Goal: Information Seeking & Learning: Learn about a topic

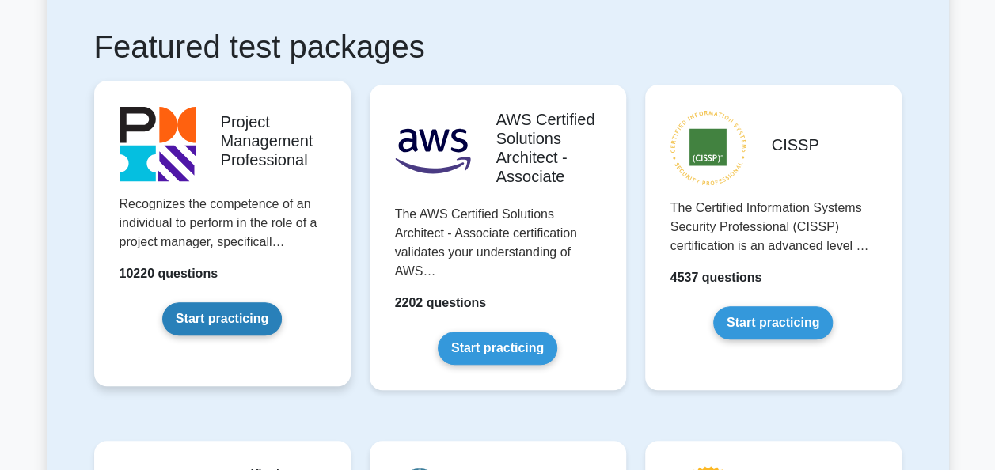
scroll to position [339, 0]
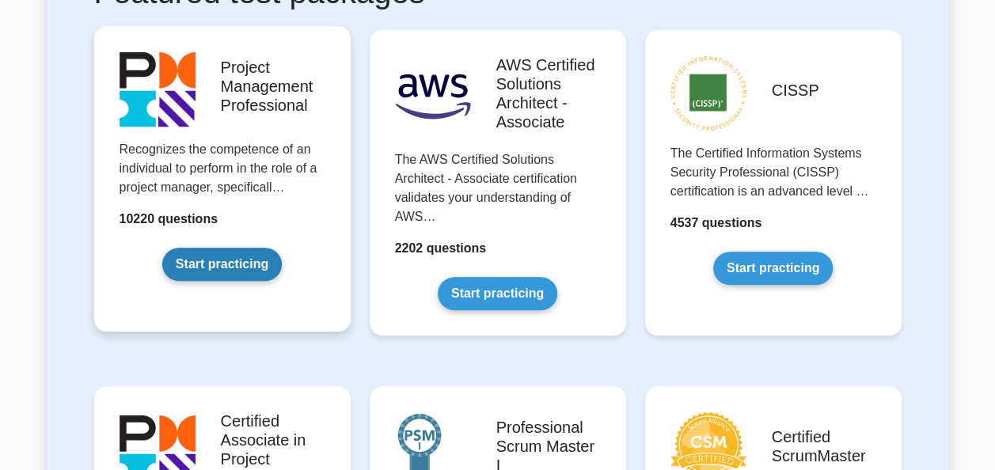
click at [209, 272] on link "Start practicing" at bounding box center [221, 264] width 119 height 33
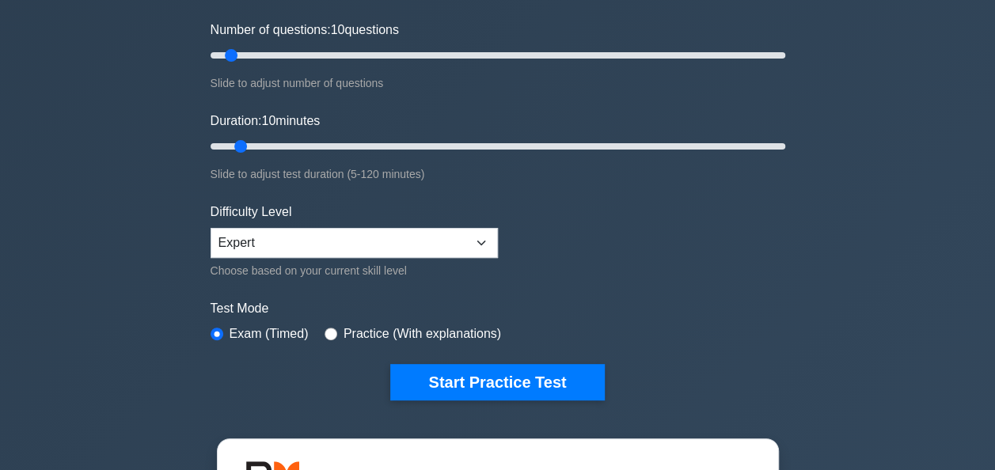
scroll to position [201, 0]
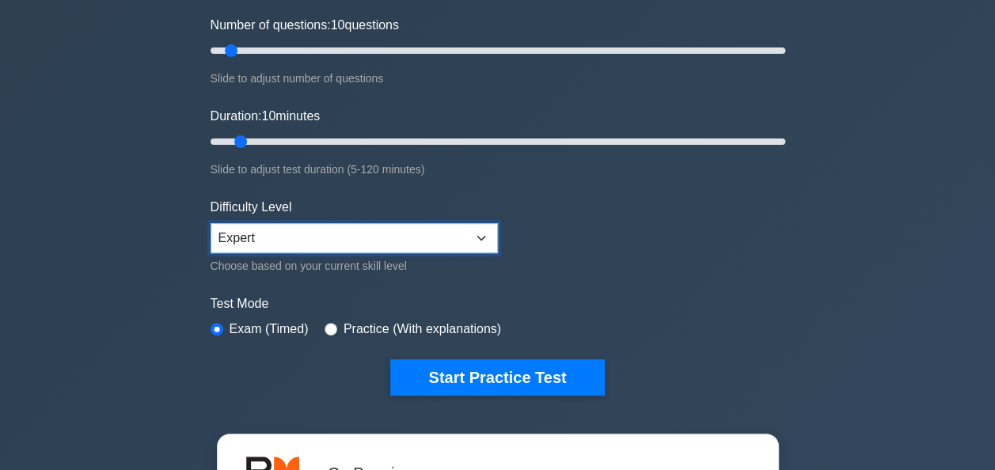
click at [334, 233] on select "Beginner Intermediate Expert" at bounding box center [353, 238] width 287 height 30
click at [210, 223] on select "Beginner Intermediate Expert" at bounding box center [353, 238] width 287 height 30
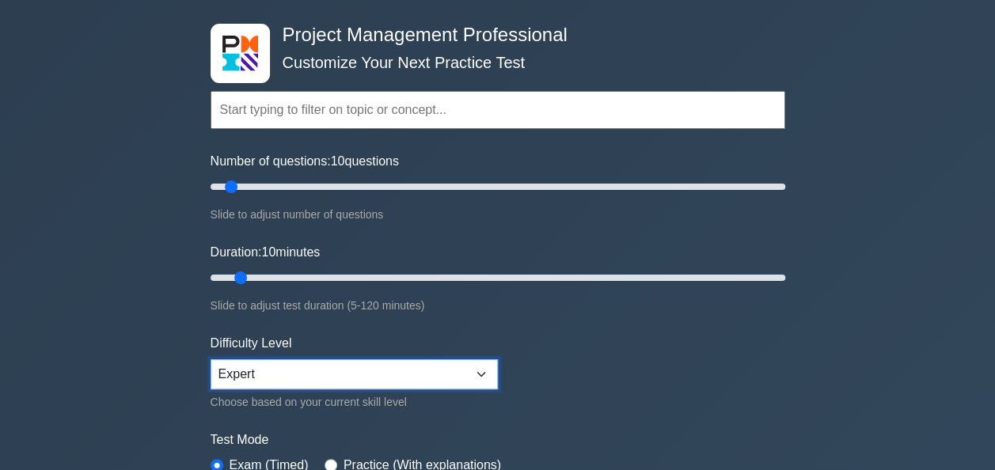
scroll to position [64, 0]
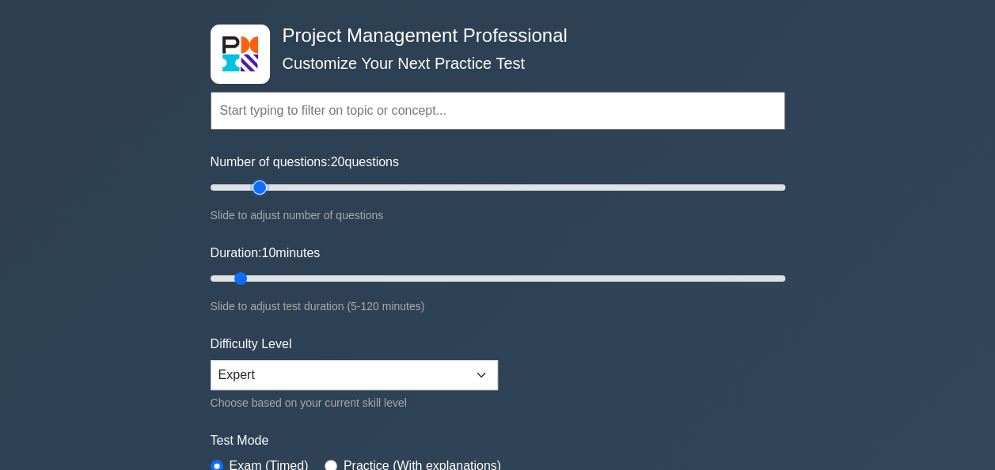
type input "20"
click at [258, 191] on input "Number of questions: 20 questions" at bounding box center [497, 187] width 574 height 19
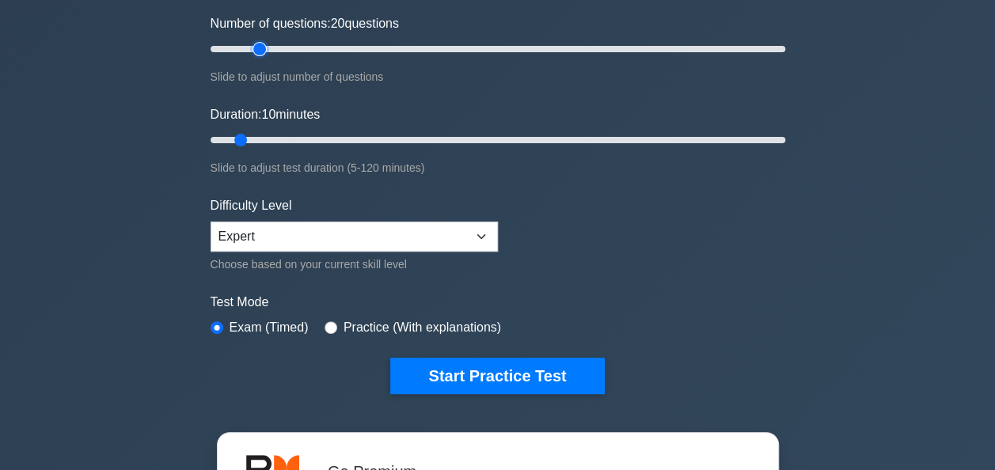
scroll to position [172, 0]
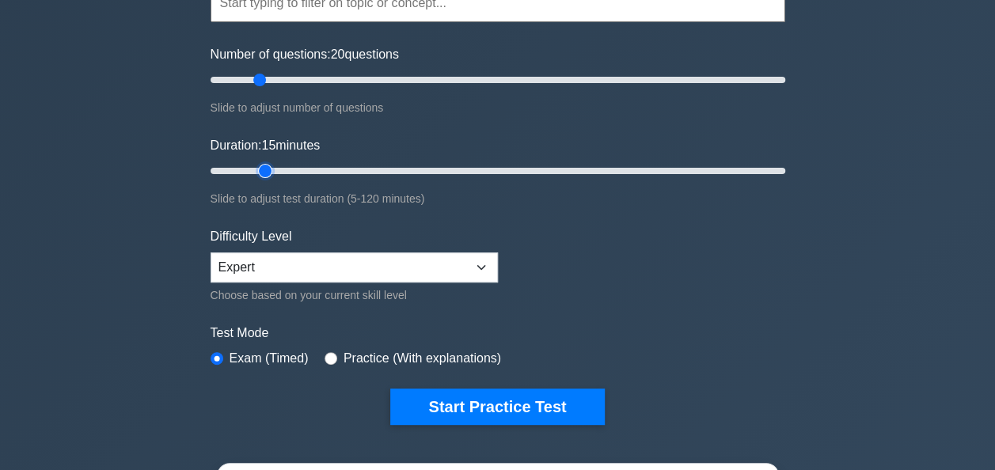
click at [260, 171] on input "Duration: 15 minutes" at bounding box center [497, 170] width 574 height 19
click at [278, 165] on input "Duration: 15 minutes" at bounding box center [497, 170] width 574 height 19
type input "15"
click at [264, 166] on input "Duration: 20 minutes" at bounding box center [497, 170] width 574 height 19
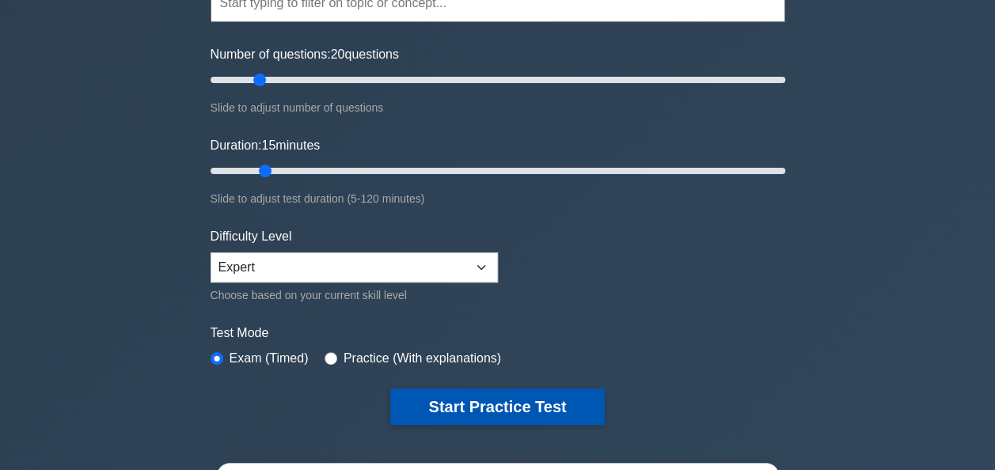
click at [452, 412] on button "Start Practice Test" at bounding box center [497, 406] width 214 height 36
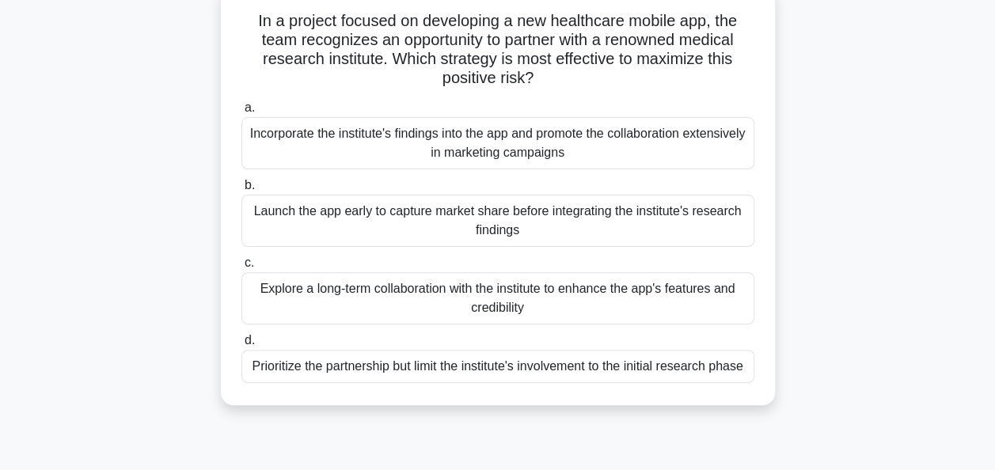
scroll to position [106, 0]
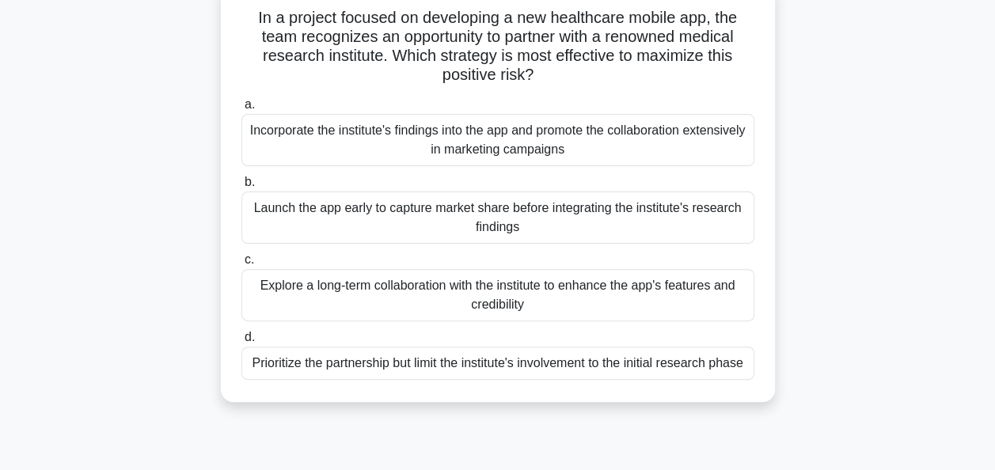
click at [368, 304] on div "Explore a long-term collaboration with the institute to enhance the app's featu…" at bounding box center [497, 295] width 513 height 52
click at [241, 265] on input "c. Explore a long-term collaboration with the institute to enhance the app's fe…" at bounding box center [241, 260] width 0 height 10
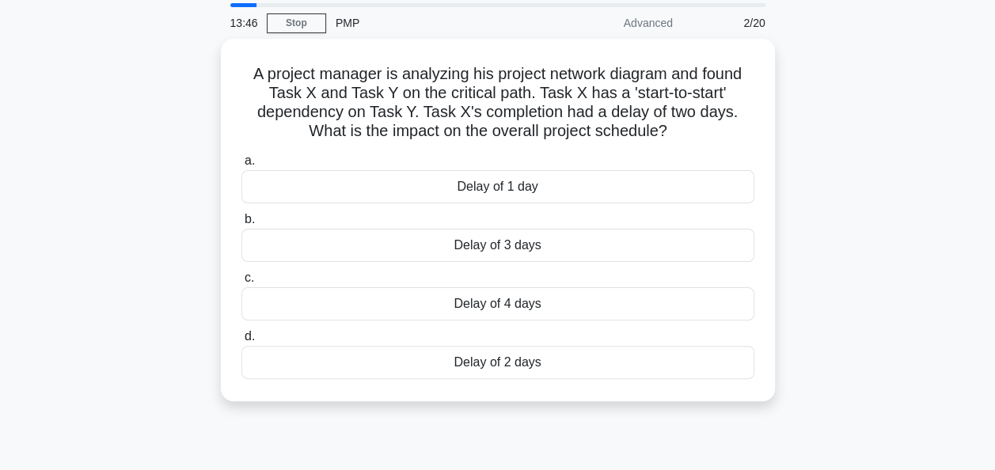
scroll to position [0, 0]
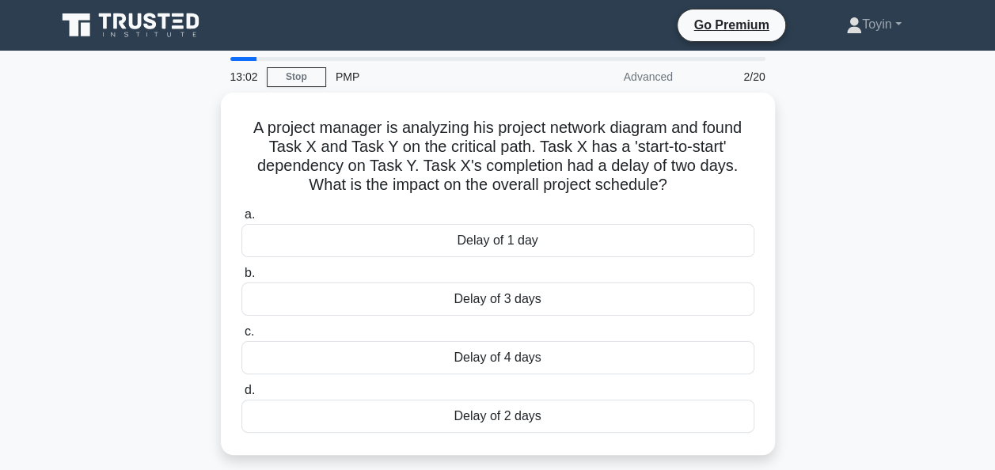
click at [368, 304] on div "Delay of 3 days" at bounding box center [497, 298] width 513 height 33
click at [241, 278] on input "b. Delay of 3 days" at bounding box center [241, 273] width 0 height 10
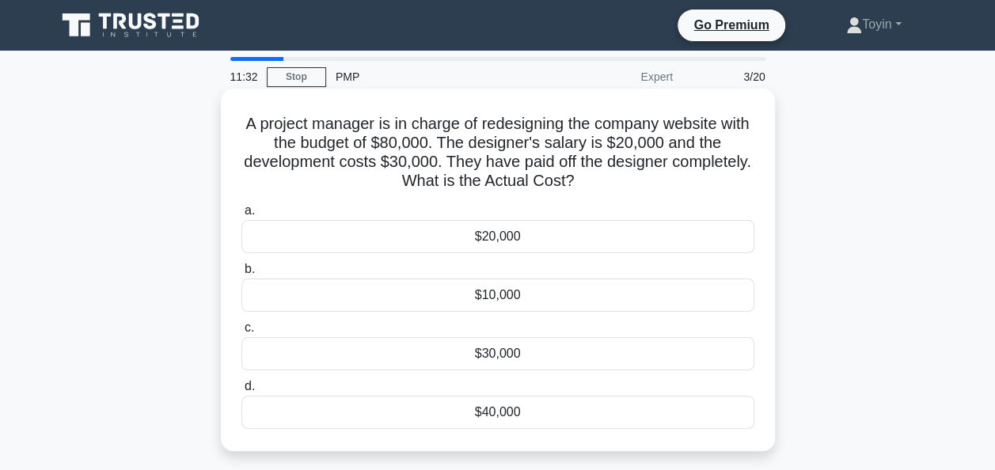
click at [563, 355] on div "$30,000" at bounding box center [497, 353] width 513 height 33
click at [241, 333] on input "c. $30,000" at bounding box center [241, 328] width 0 height 10
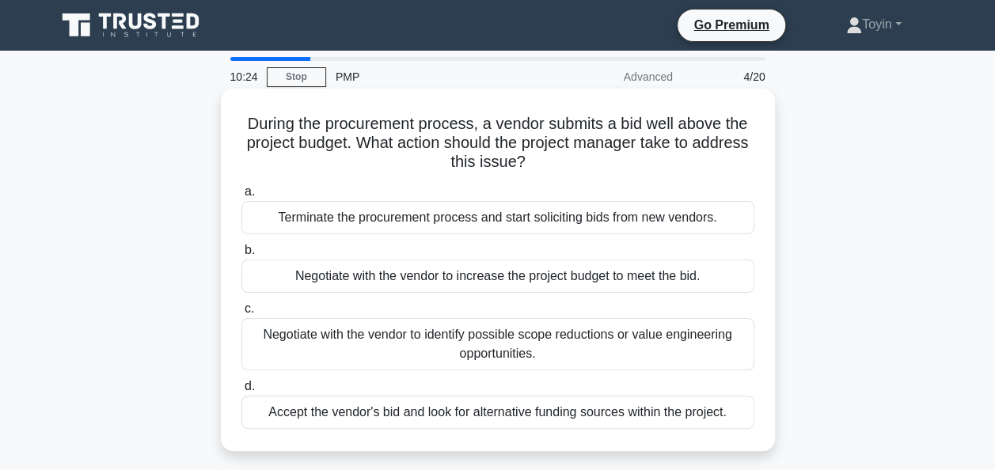
click at [578, 359] on div "Negotiate with the vendor to identify possible scope reductions or value engine…" at bounding box center [497, 344] width 513 height 52
click at [241, 314] on input "c. Negotiate with the vendor to identify possible scope reductions or value eng…" at bounding box center [241, 309] width 0 height 10
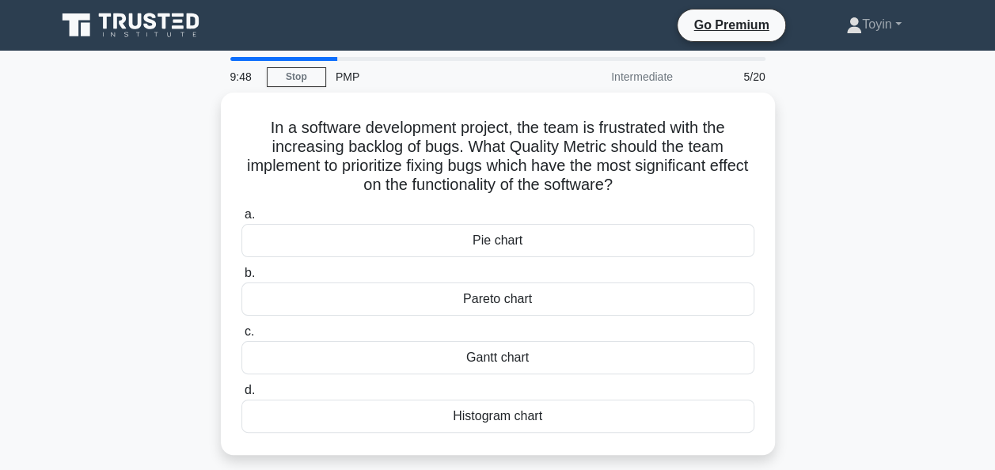
click at [578, 359] on div "Gantt chart" at bounding box center [497, 357] width 513 height 33
click at [241, 337] on input "c. Gantt chart" at bounding box center [241, 332] width 0 height 10
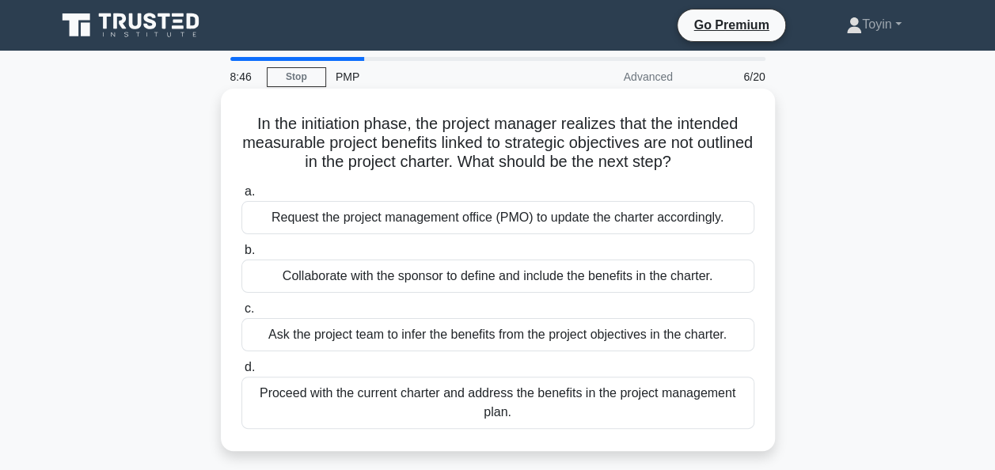
click at [535, 278] on div "Collaborate with the sponsor to define and include the benefits in the charter." at bounding box center [497, 276] width 513 height 33
click at [241, 256] on input "b. Collaborate with the sponsor to define and include the benefits in the chart…" at bounding box center [241, 250] width 0 height 10
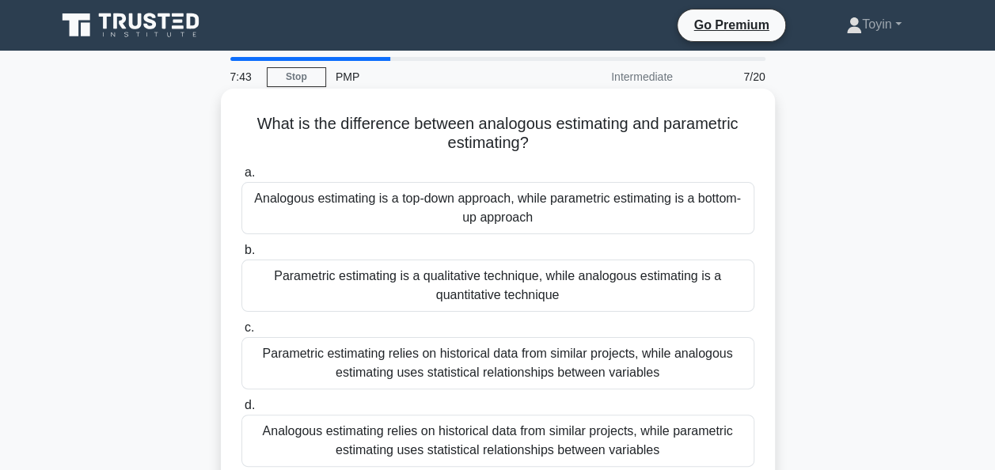
click at [540, 435] on div "Analogous estimating relies on historical data from similar projects, while par…" at bounding box center [497, 441] width 513 height 52
click at [241, 411] on input "d. Analogous estimating relies on historical data from similar projects, while …" at bounding box center [241, 405] width 0 height 10
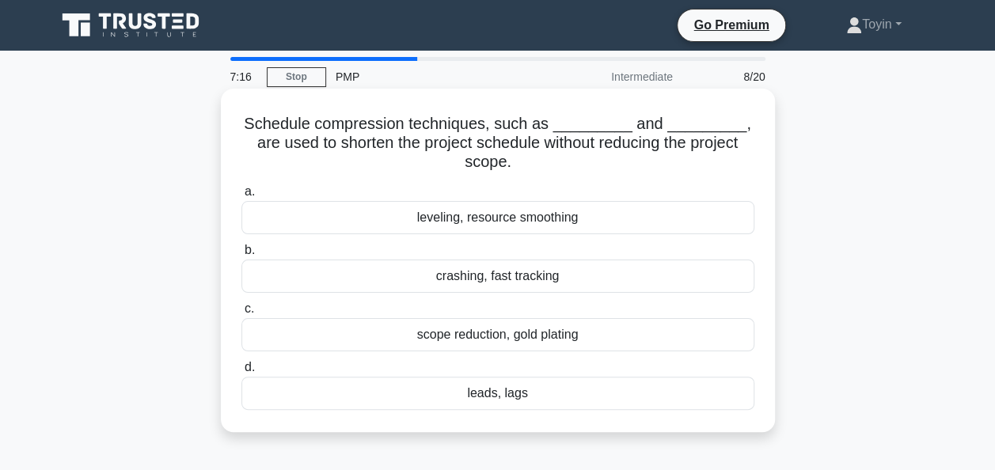
click at [499, 280] on div "crashing, fast tracking" at bounding box center [497, 276] width 513 height 33
click at [241, 256] on input "b. crashing, fast tracking" at bounding box center [241, 250] width 0 height 10
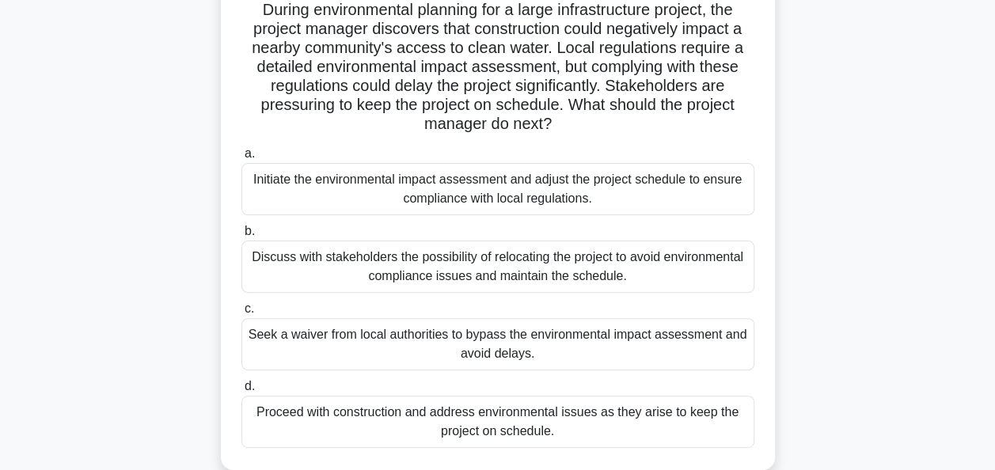
scroll to position [119, 0]
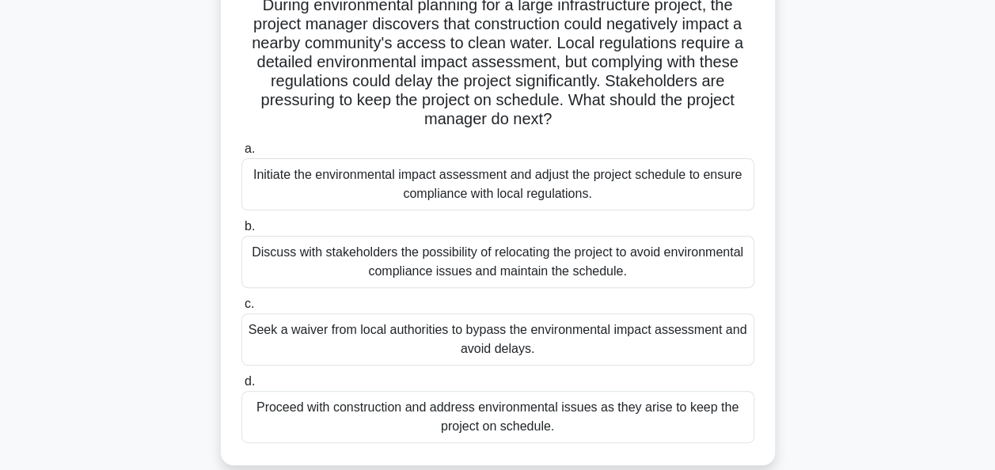
click at [432, 199] on div "Initiate the environmental impact assessment and adjust the project schedule to…" at bounding box center [497, 184] width 513 height 52
click at [241, 154] on input "a. Initiate the environmental impact assessment and adjust the project schedule…" at bounding box center [241, 149] width 0 height 10
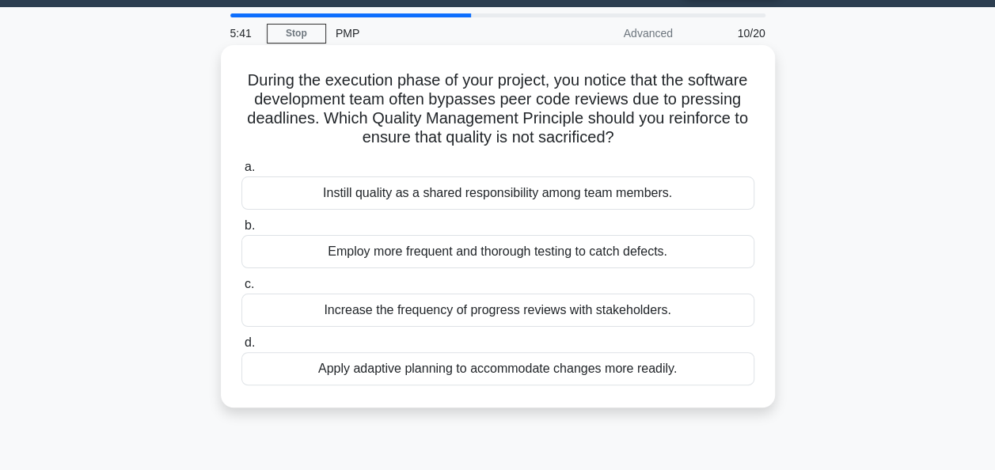
scroll to position [44, 0]
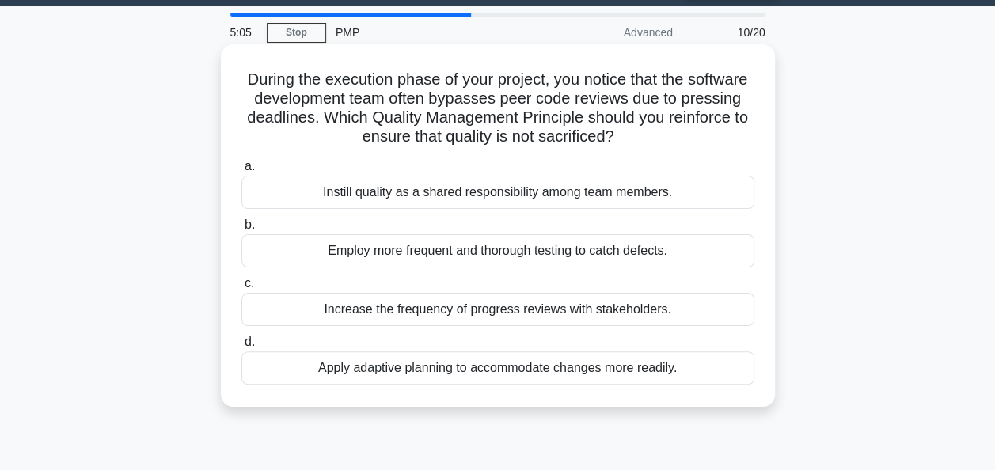
click at [470, 203] on div "Instill quality as a shared responsibility among team members." at bounding box center [497, 192] width 513 height 33
click at [241, 172] on input "a. Instill quality as a shared responsibility among team members." at bounding box center [241, 166] width 0 height 10
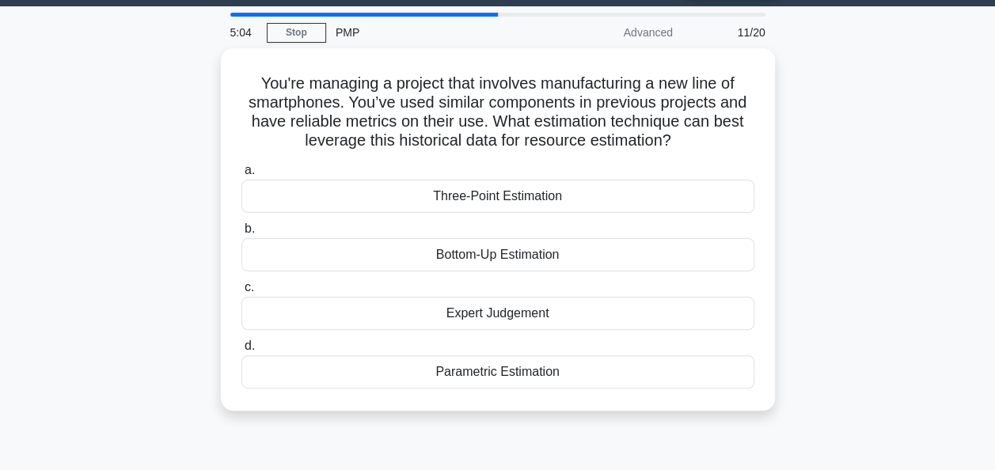
scroll to position [0, 0]
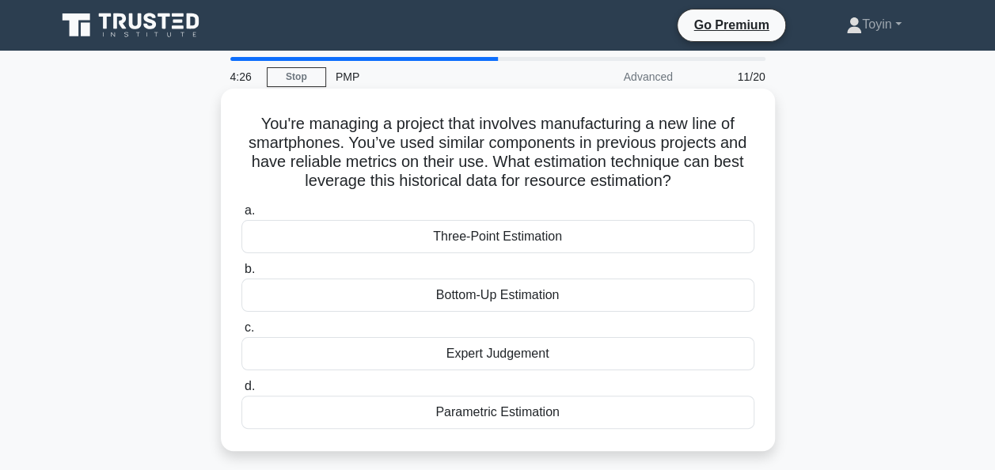
click at [509, 417] on div "Parametric Estimation" at bounding box center [497, 412] width 513 height 33
click at [241, 392] on input "d. Parametric Estimation" at bounding box center [241, 386] width 0 height 10
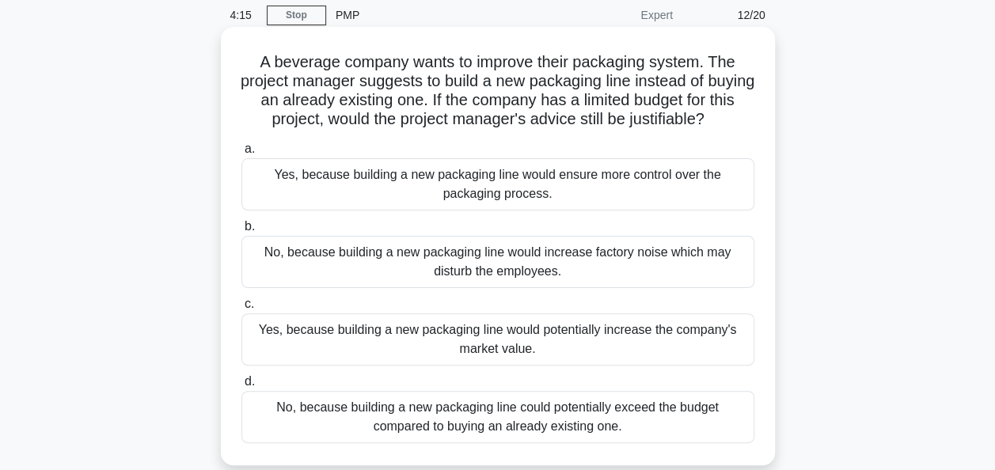
scroll to position [66, 0]
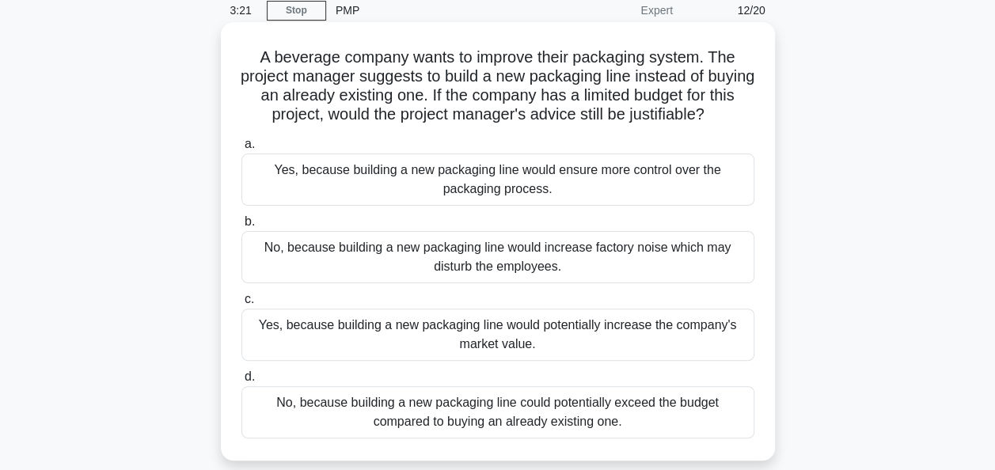
click at [505, 422] on div "No, because building a new packaging line could potentially exceed the budget c…" at bounding box center [497, 412] width 513 height 52
click at [241, 382] on input "d. No, because building a new packaging line could potentially exceed the budge…" at bounding box center [241, 377] width 0 height 10
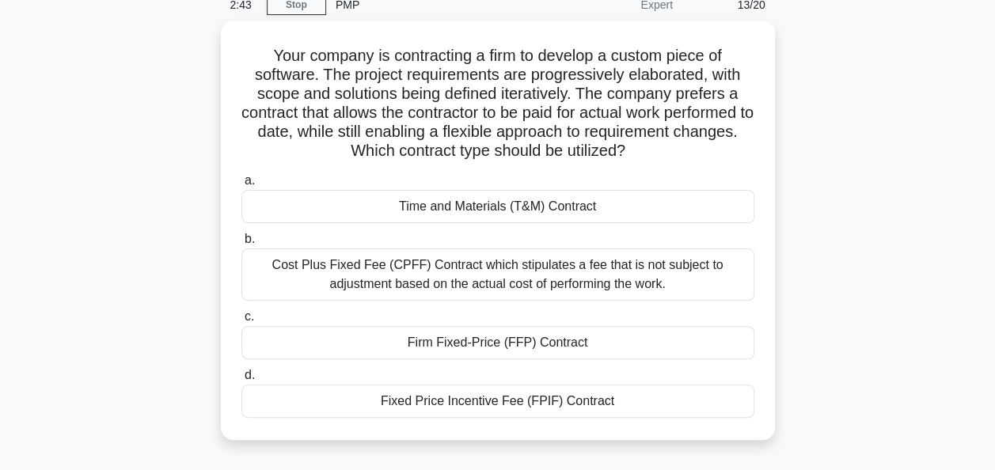
scroll to position [73, 0]
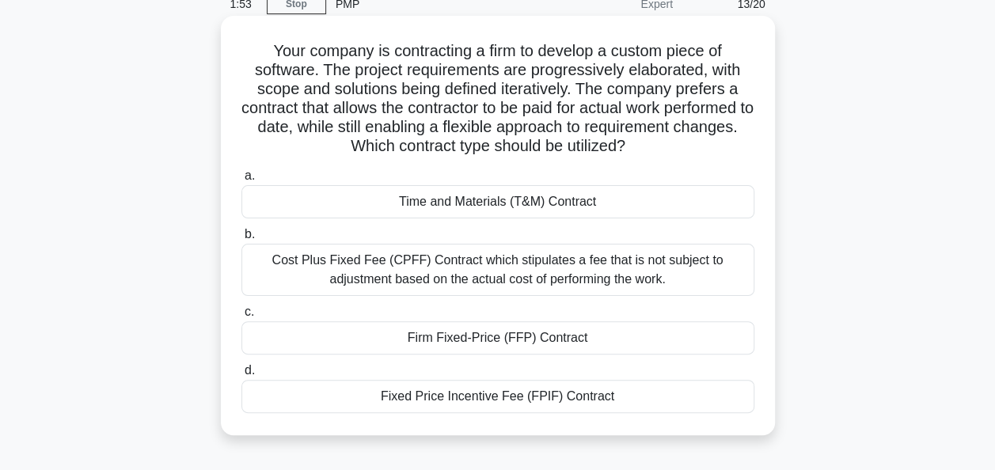
click at [433, 263] on div "Cost Plus Fixed Fee (CPFF) Contract which stipulates a fee that is not subject …" at bounding box center [497, 270] width 513 height 52
click at [241, 240] on input "b. Cost Plus Fixed Fee (CPFF) Contract which stipulates a fee that is not subje…" at bounding box center [241, 234] width 0 height 10
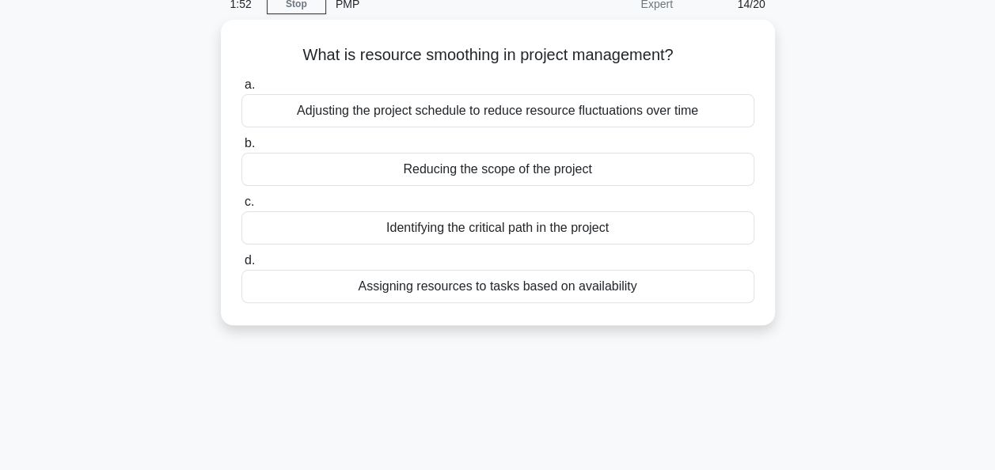
scroll to position [0, 0]
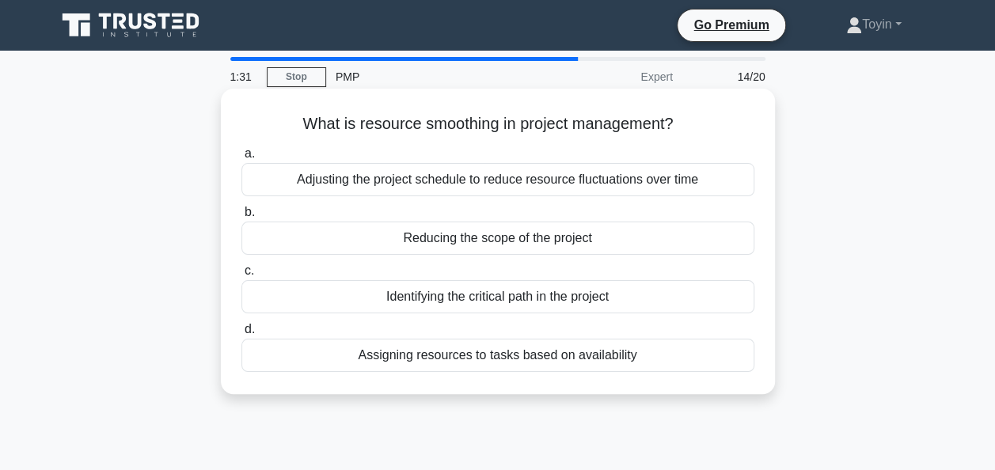
click at [472, 358] on div "Assigning resources to tasks based on availability" at bounding box center [497, 355] width 513 height 33
click at [241, 335] on input "d. Assigning resources to tasks based on availability" at bounding box center [241, 329] width 0 height 10
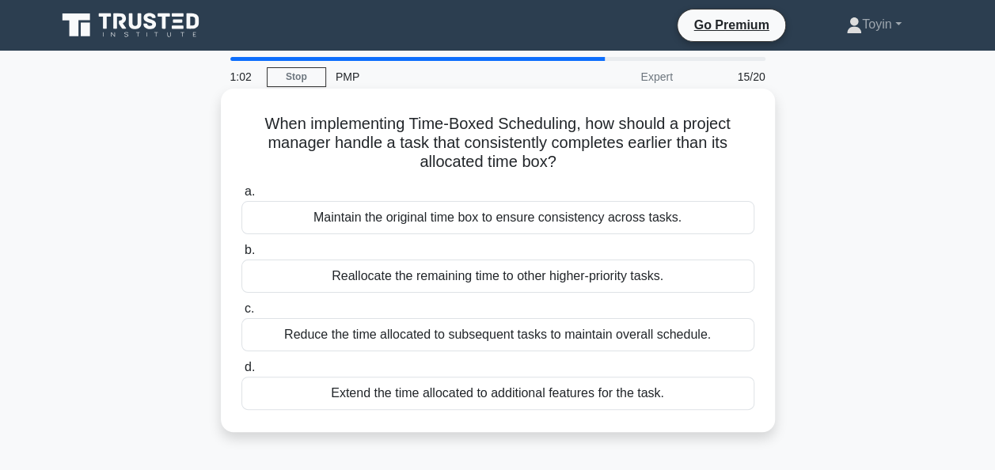
click at [434, 223] on div "Maintain the original time box to ensure consistency across tasks." at bounding box center [497, 217] width 513 height 33
click at [241, 197] on input "a. Maintain the original time box to ensure consistency across tasks." at bounding box center [241, 192] width 0 height 10
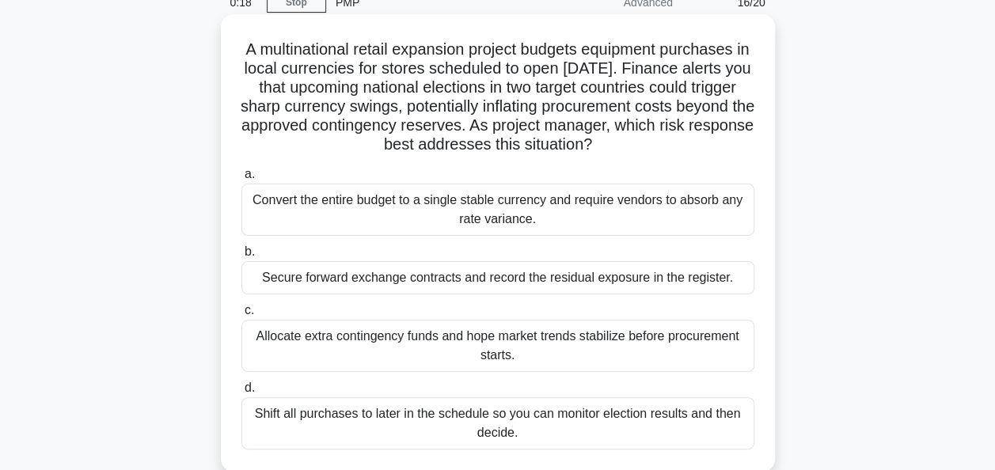
scroll to position [73, 0]
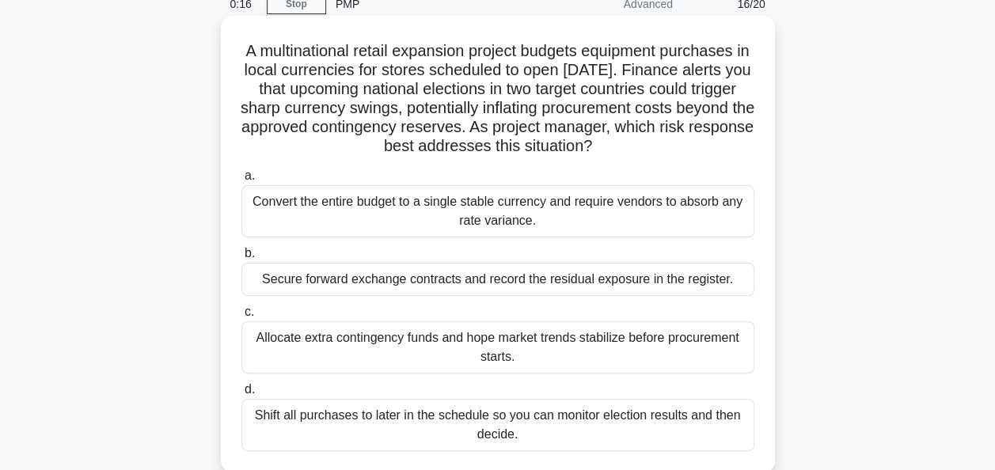
click at [396, 360] on div "Allocate extra contingency funds and hope market trends stabilize before procur…" at bounding box center [497, 347] width 513 height 52
click at [241, 317] on input "c. Allocate extra contingency funds and hope market trends stabilize before pro…" at bounding box center [241, 312] width 0 height 10
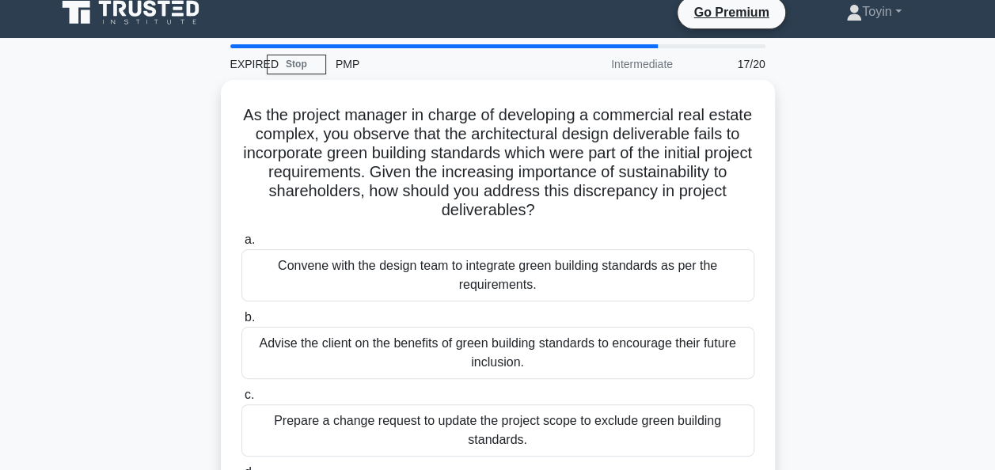
scroll to position [13, 0]
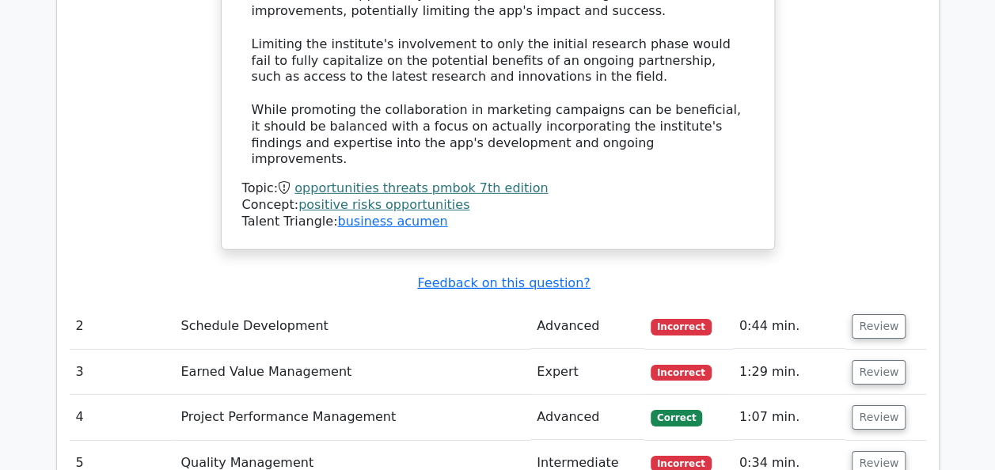
scroll to position [2337, 0]
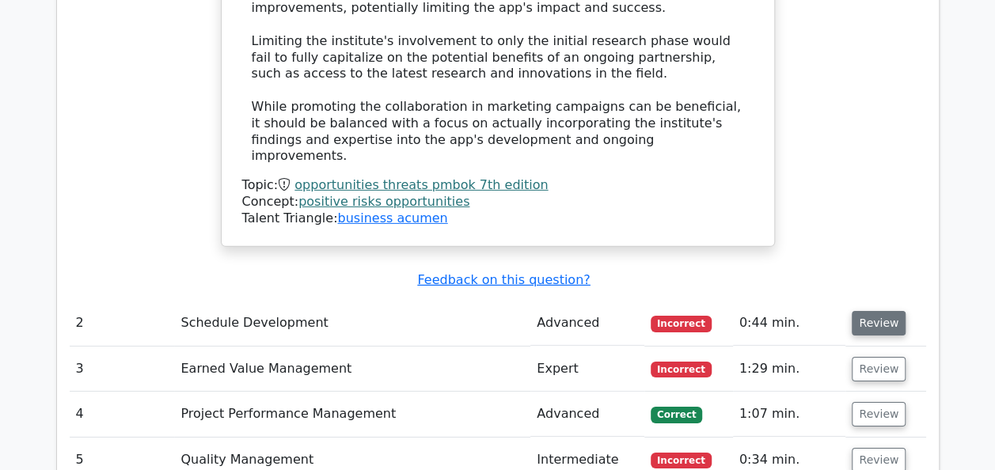
click at [878, 311] on button "Review" at bounding box center [878, 323] width 54 height 25
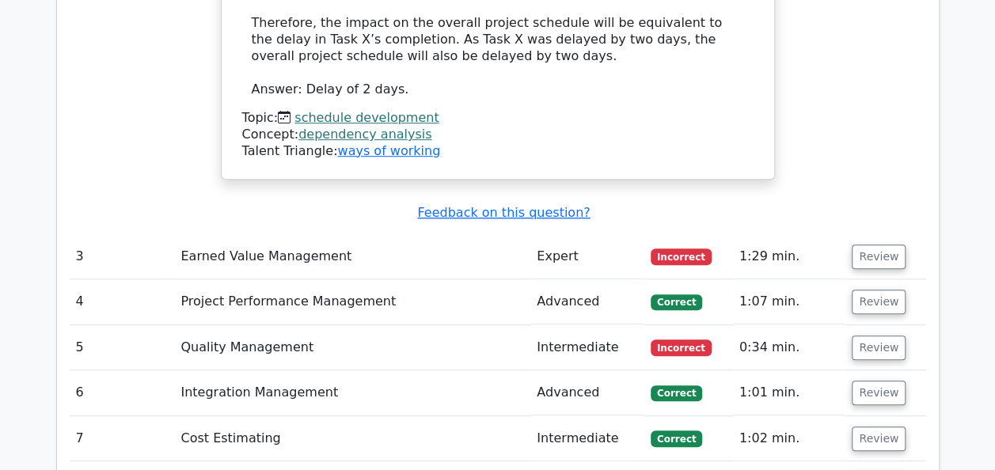
scroll to position [3358, 0]
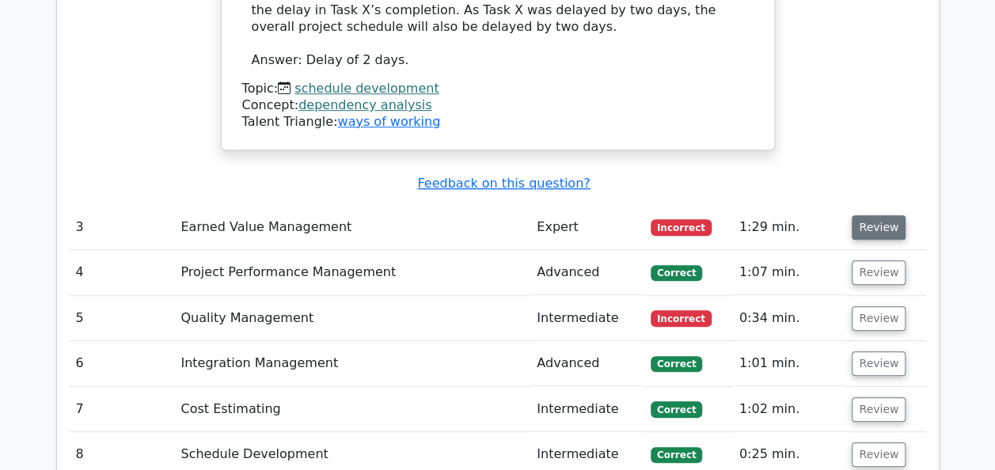
click at [884, 215] on button "Review" at bounding box center [878, 227] width 54 height 25
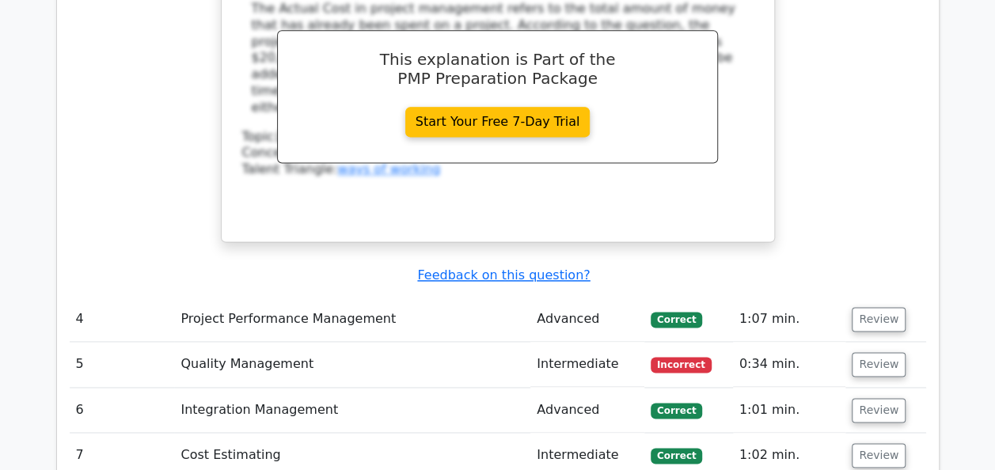
scroll to position [3977, 0]
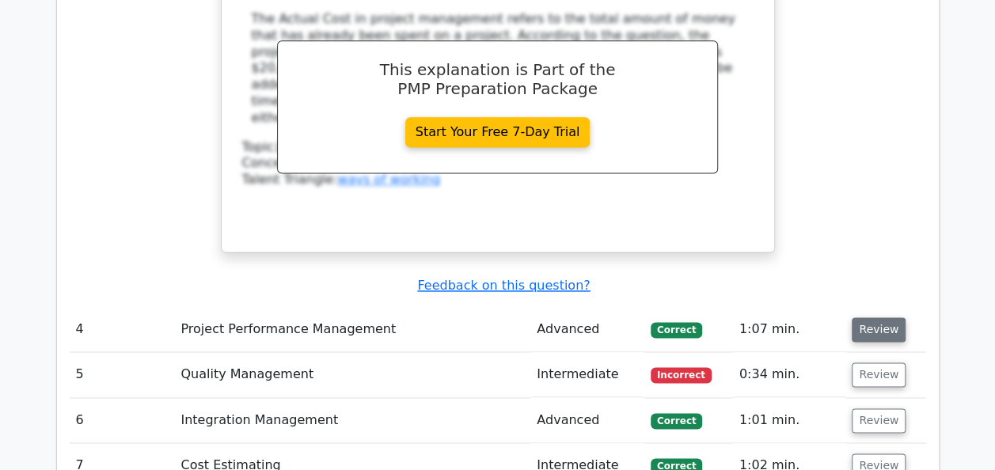
click at [884, 317] on button "Review" at bounding box center [878, 329] width 54 height 25
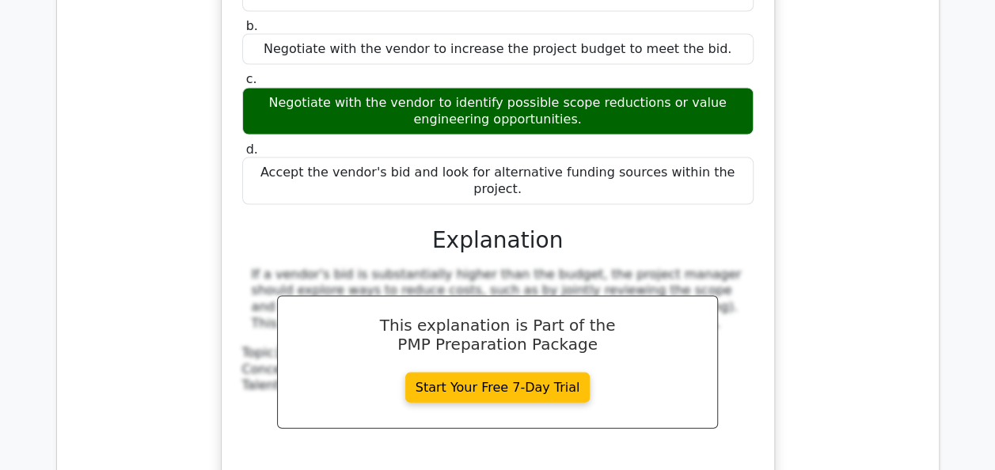
scroll to position [4516, 0]
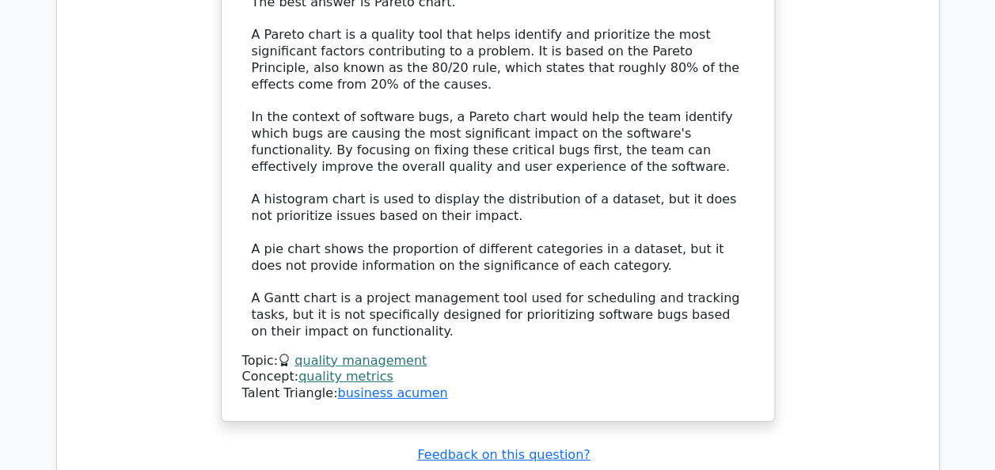
scroll to position [5477, 0]
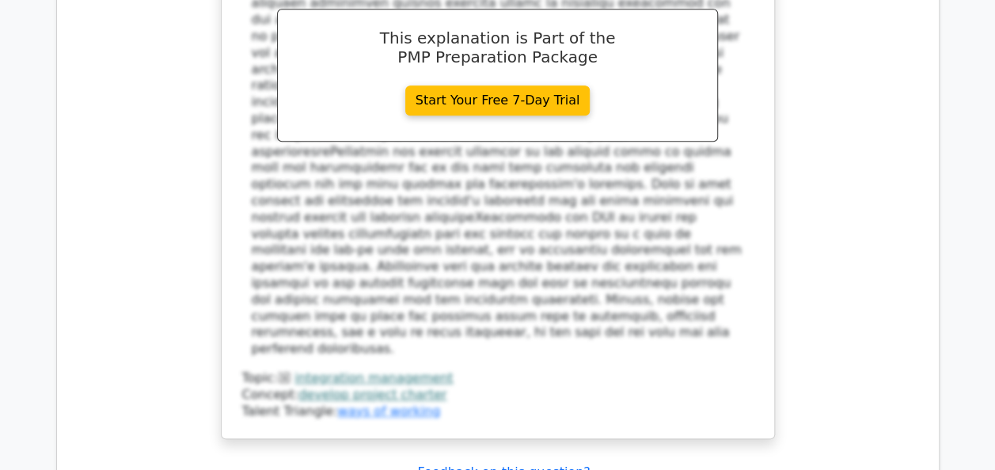
scroll to position [6440, 0]
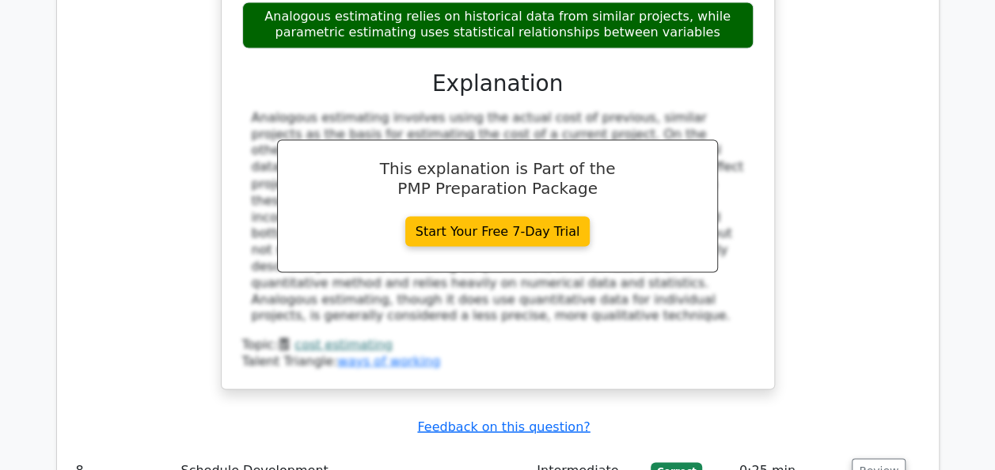
scroll to position [7277, 0]
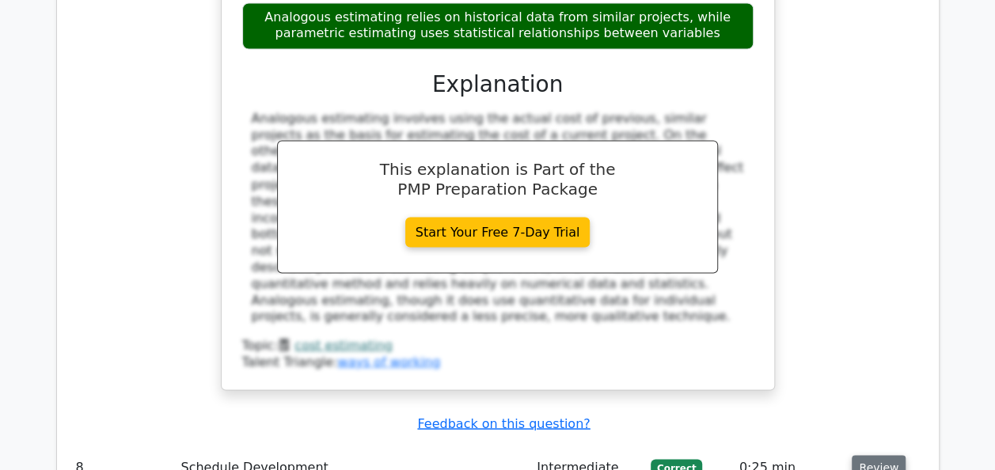
click at [860, 455] on button "Review" at bounding box center [878, 467] width 54 height 25
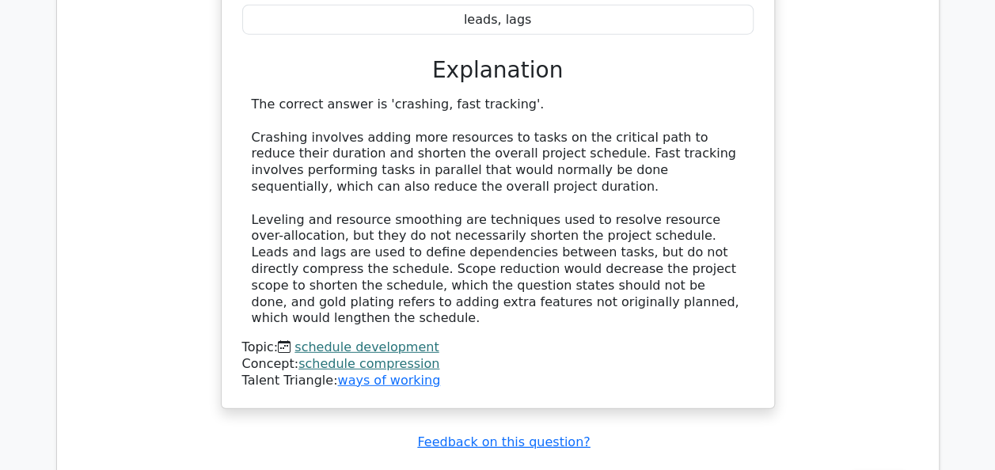
scroll to position [8031, 0]
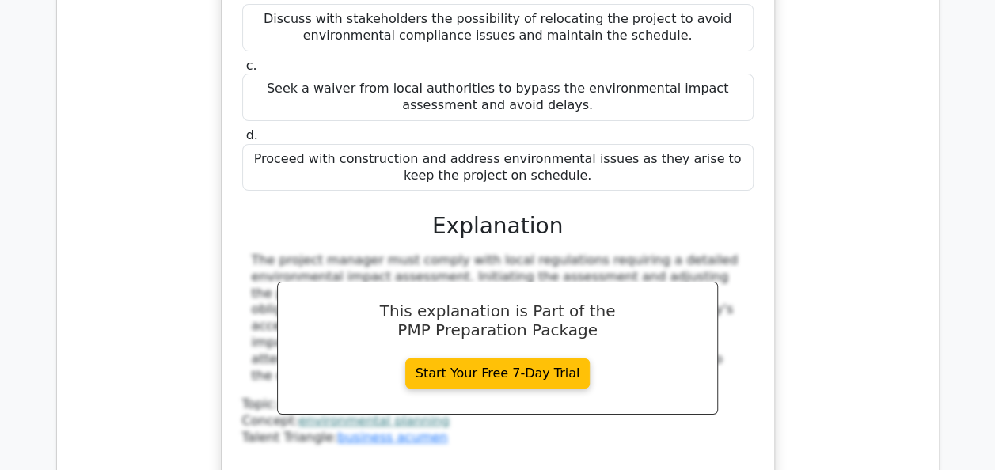
scroll to position [8792, 0]
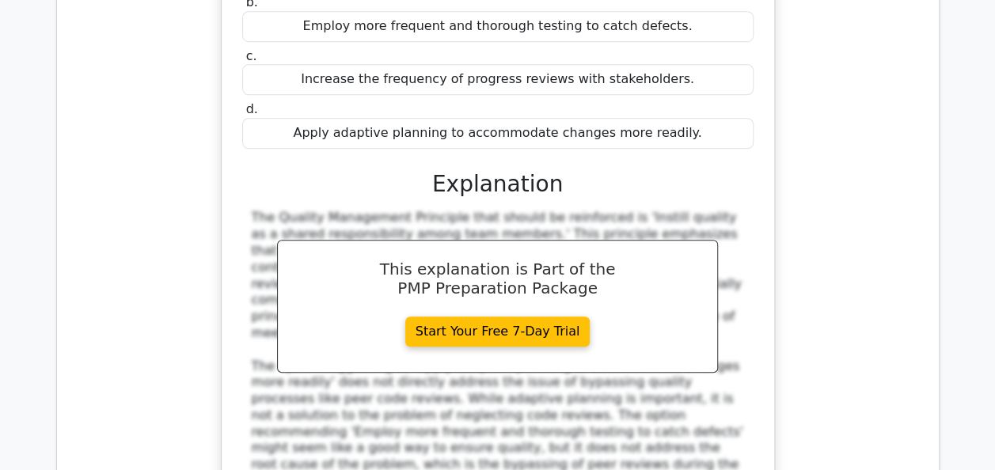
scroll to position [9580, 0]
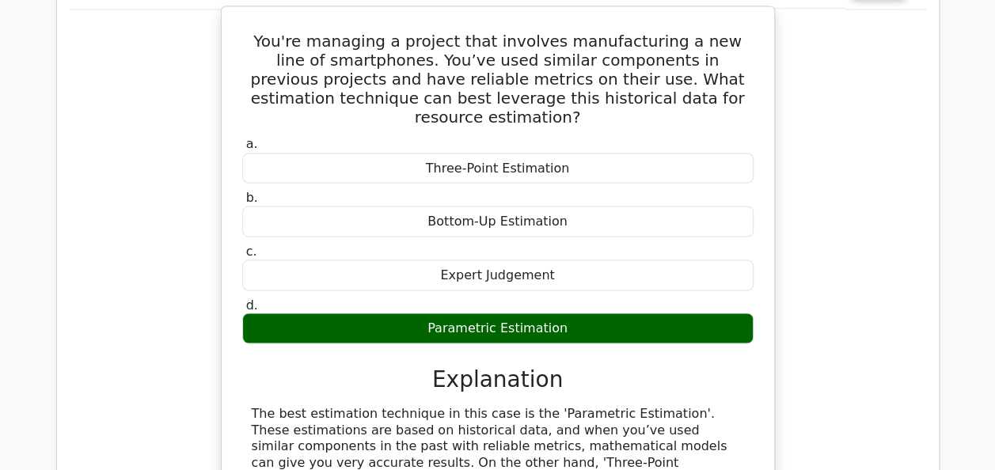
scroll to position [10295, 0]
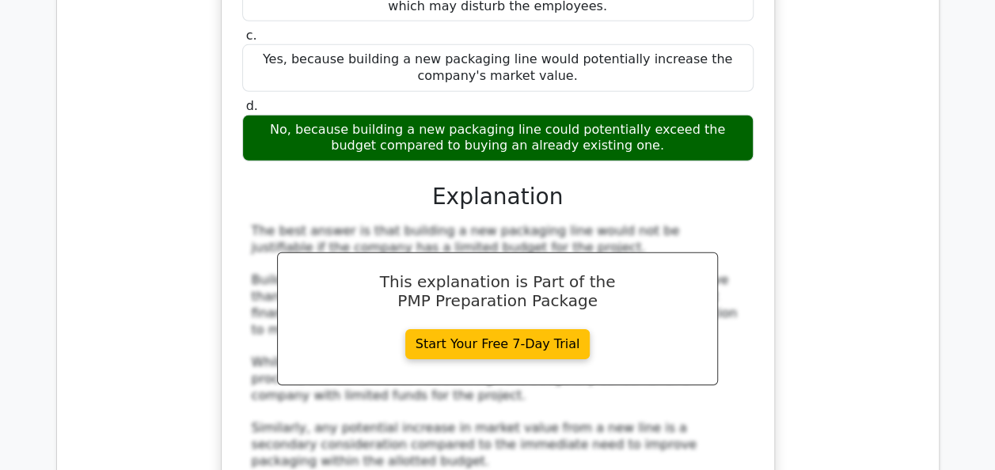
scroll to position [11265, 0]
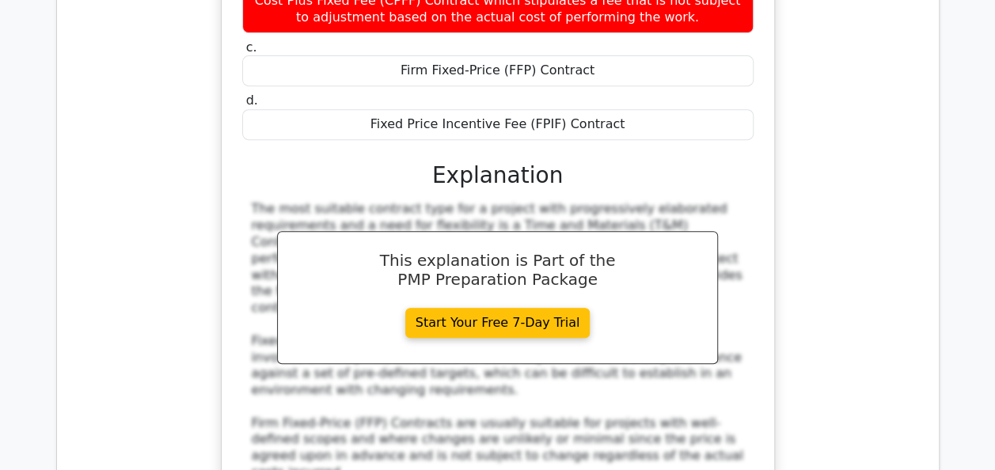
scroll to position [12233, 0]
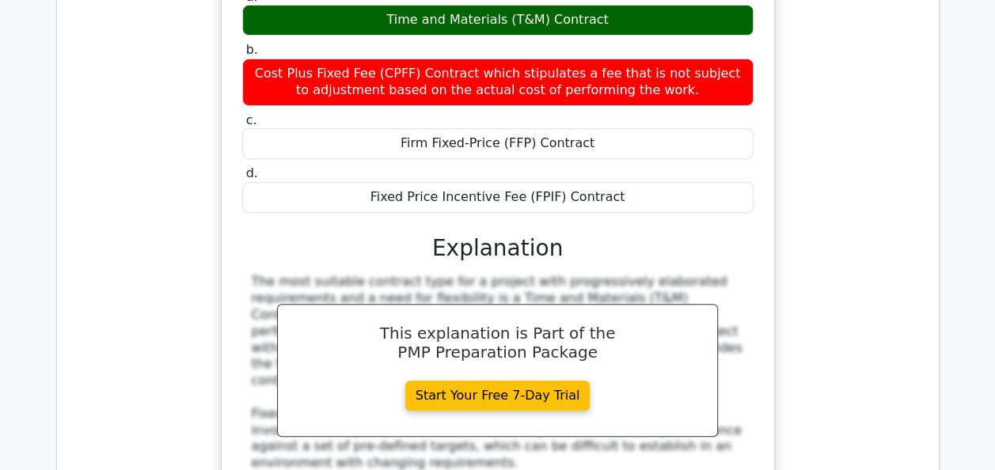
scroll to position [12162, 0]
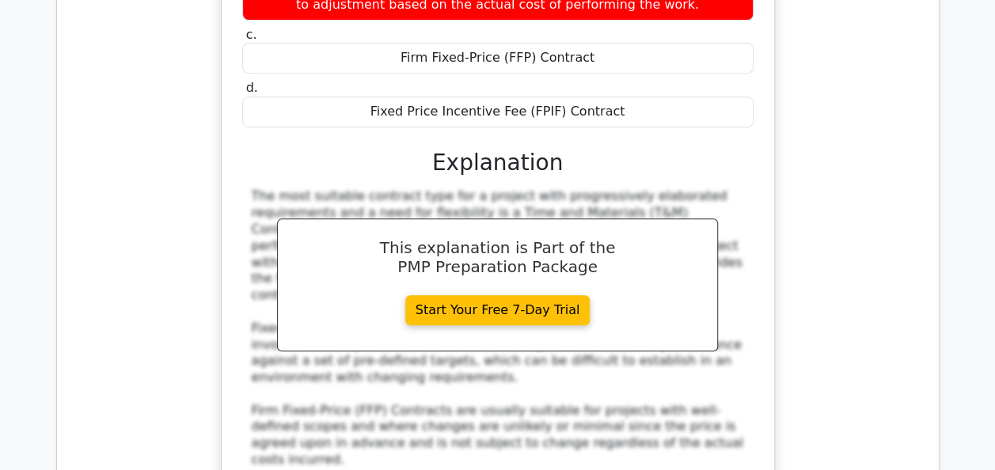
scroll to position [12245, 0]
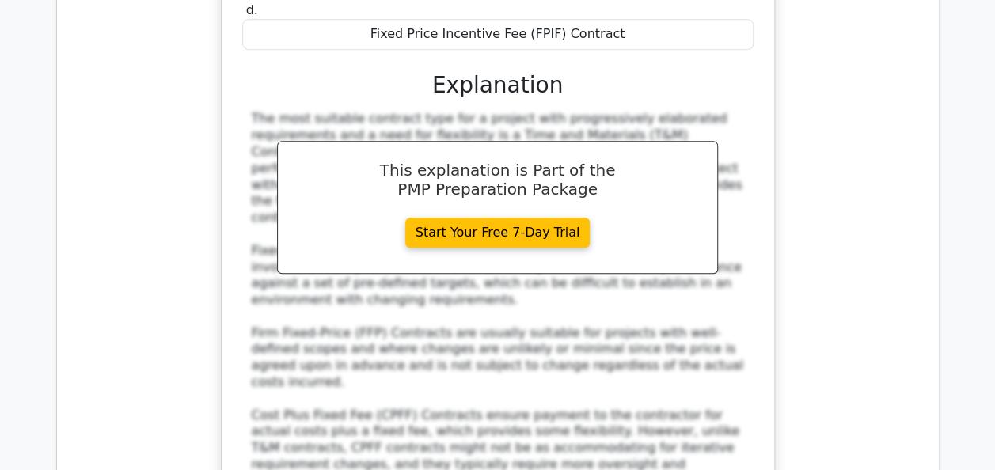
scroll to position [12327, 0]
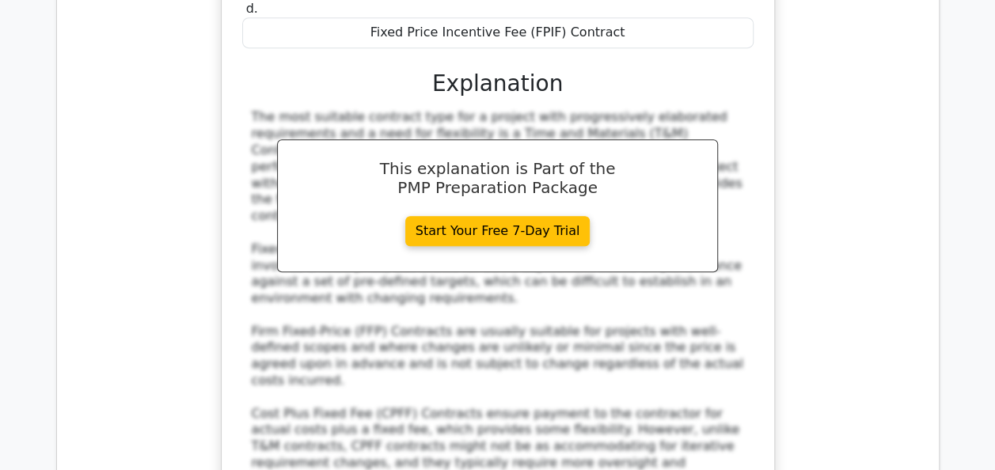
click at [98, 4] on div "Your company is contracting a firm to develop a custom piece of software. The p…" at bounding box center [498, 122] width 856 height 933
